Goal: Navigation & Orientation: Go to known website

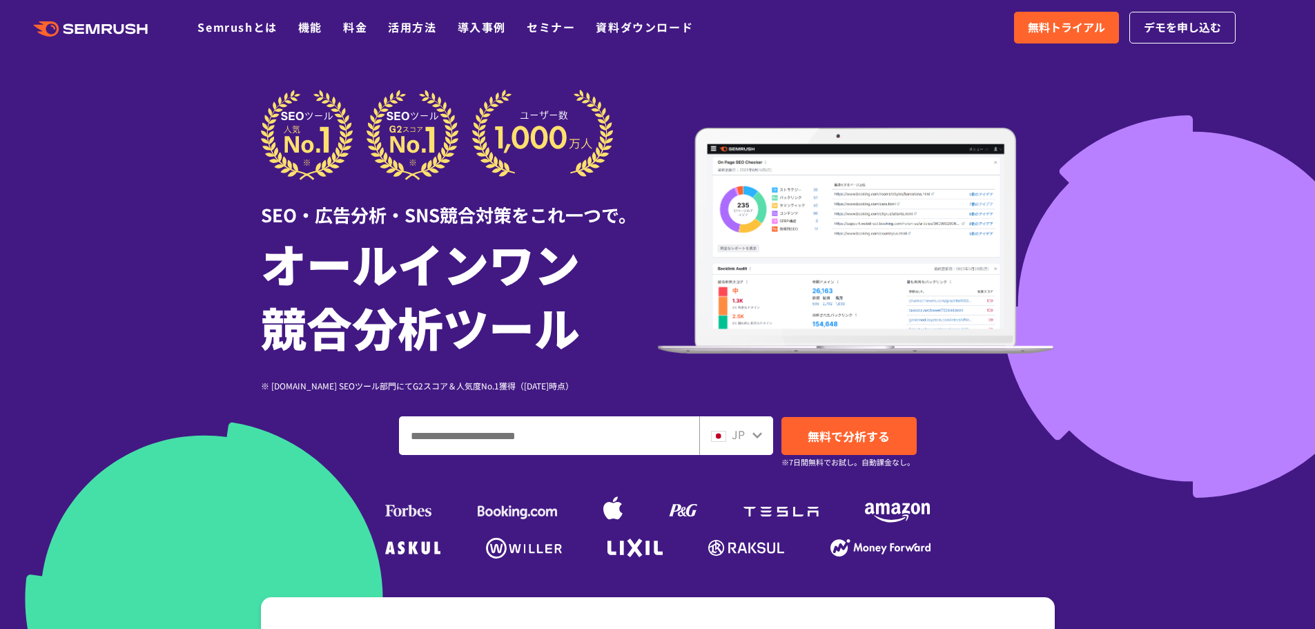
click at [888, 44] on div ".cls {fill: #FF642D;} .cls {fill: #FF642D;} Semrushとは 機能 料金 活用方法 導入事例 セミナー 資料ダウ…" at bounding box center [657, 27] width 1315 height 41
click at [908, 25] on div ".cls {fill: #FF642D;} .cls {fill: #FF642D;} Semrushとは 機能 料金 活用方法 導入事例 セミナー 資料ダウ…" at bounding box center [657, 27] width 1315 height 41
